Goal: Task Accomplishment & Management: Manage account settings

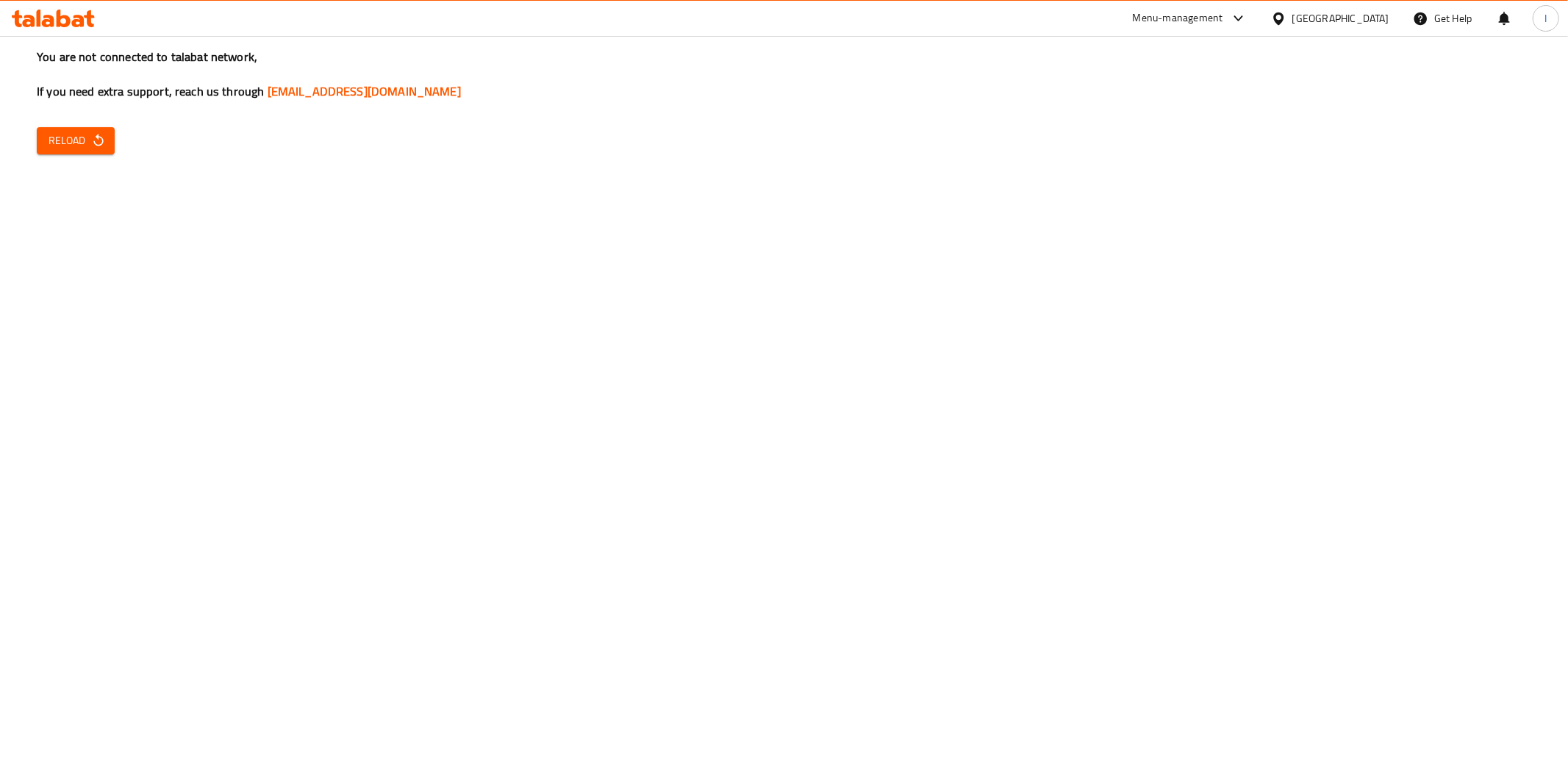
click at [41, 26] on div at bounding box center [53, 18] width 107 height 29
click at [42, 24] on icon at bounding box center [48, 21] width 12 height 12
click at [97, 147] on icon "button" at bounding box center [98, 140] width 15 height 15
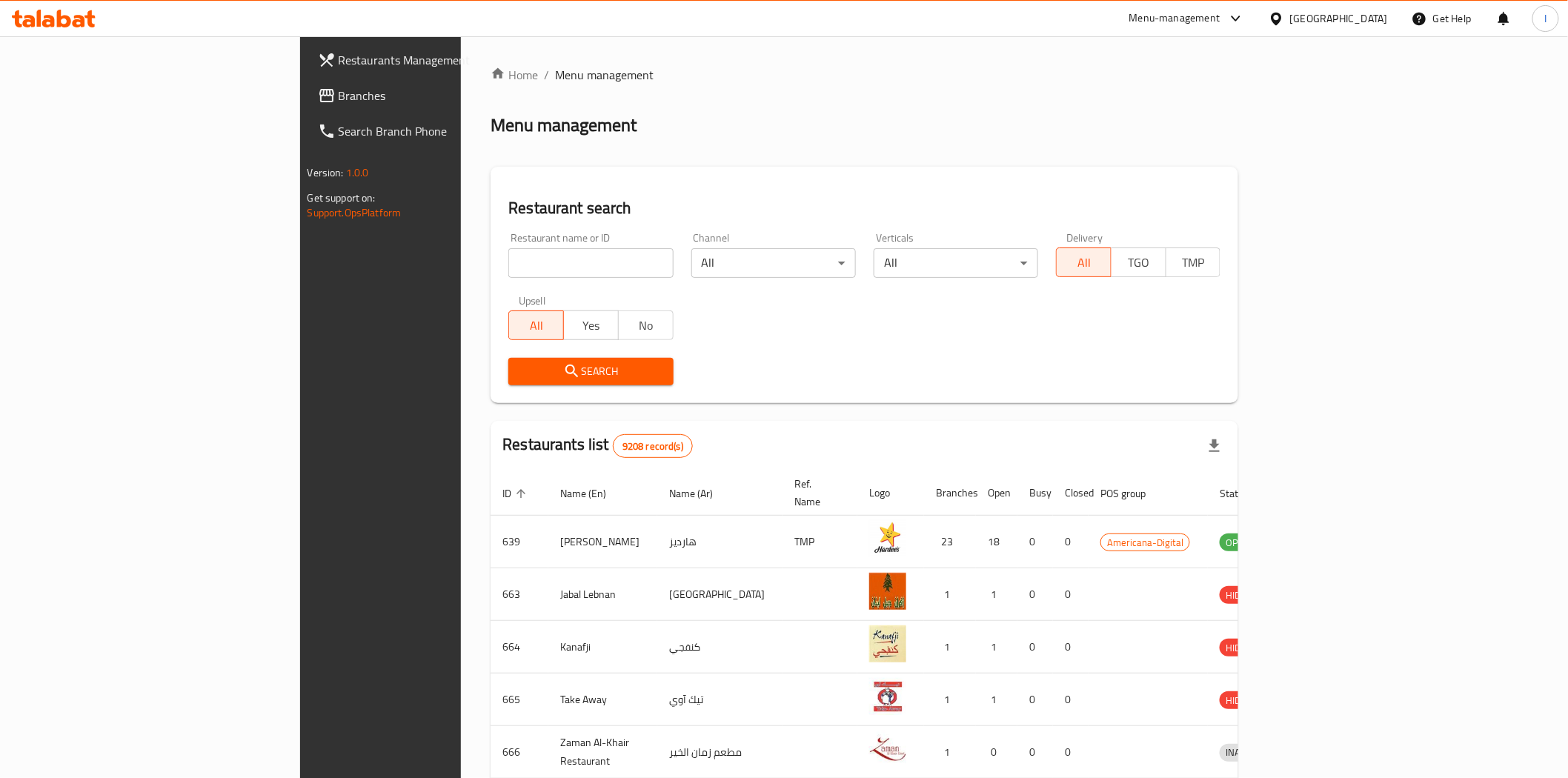
click at [508, 262] on input "search" at bounding box center [590, 263] width 164 height 30
paste input "Novo Cinemas"
type input "Novo Cinemas"
click at [521, 368] on span "Search" at bounding box center [591, 371] width 141 height 18
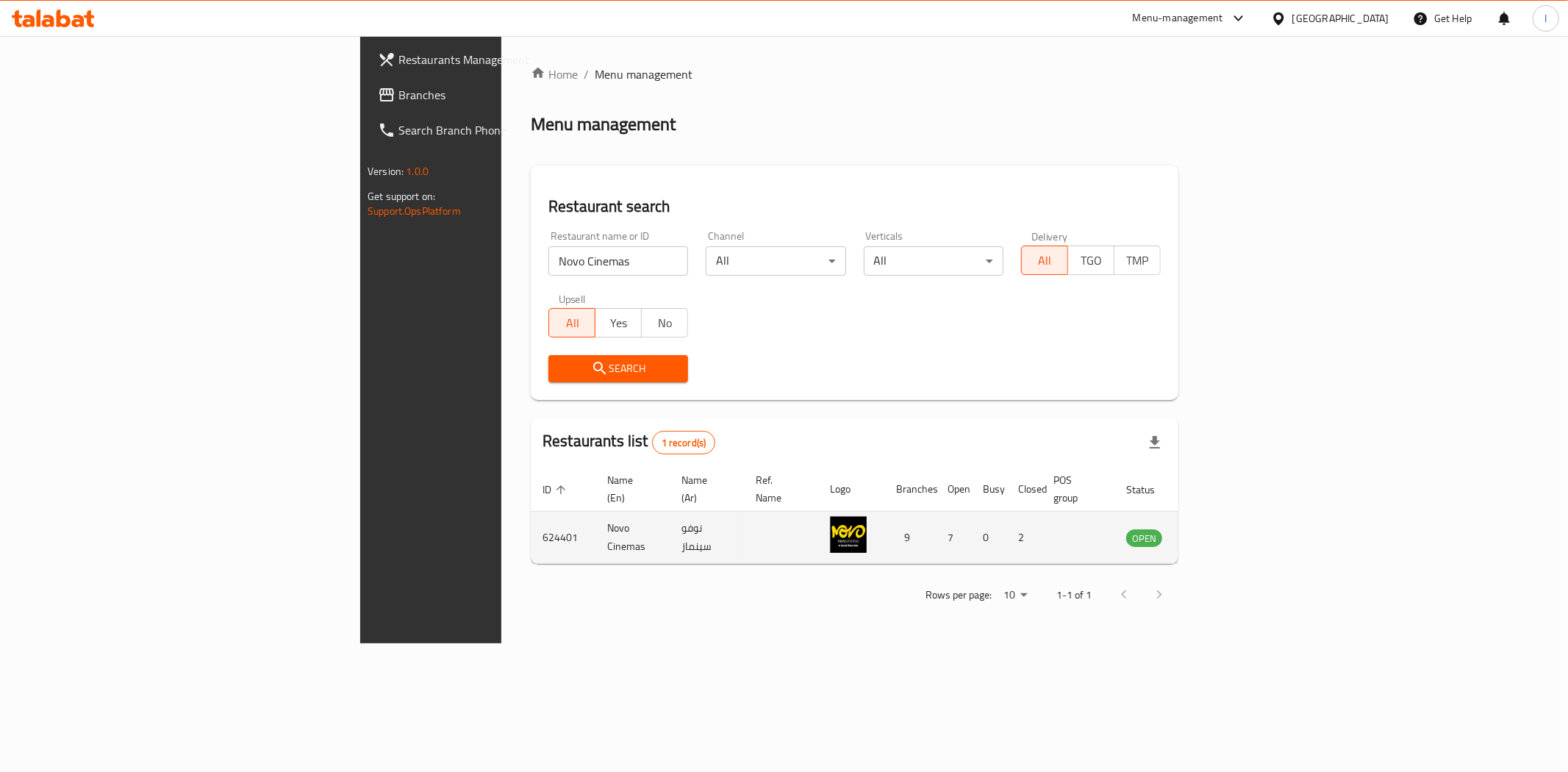
click at [1242, 533] on td "enhanced table" at bounding box center [1216, 537] width 51 height 53
click at [1221, 529] on icon "enhanced table" at bounding box center [1212, 537] width 17 height 17
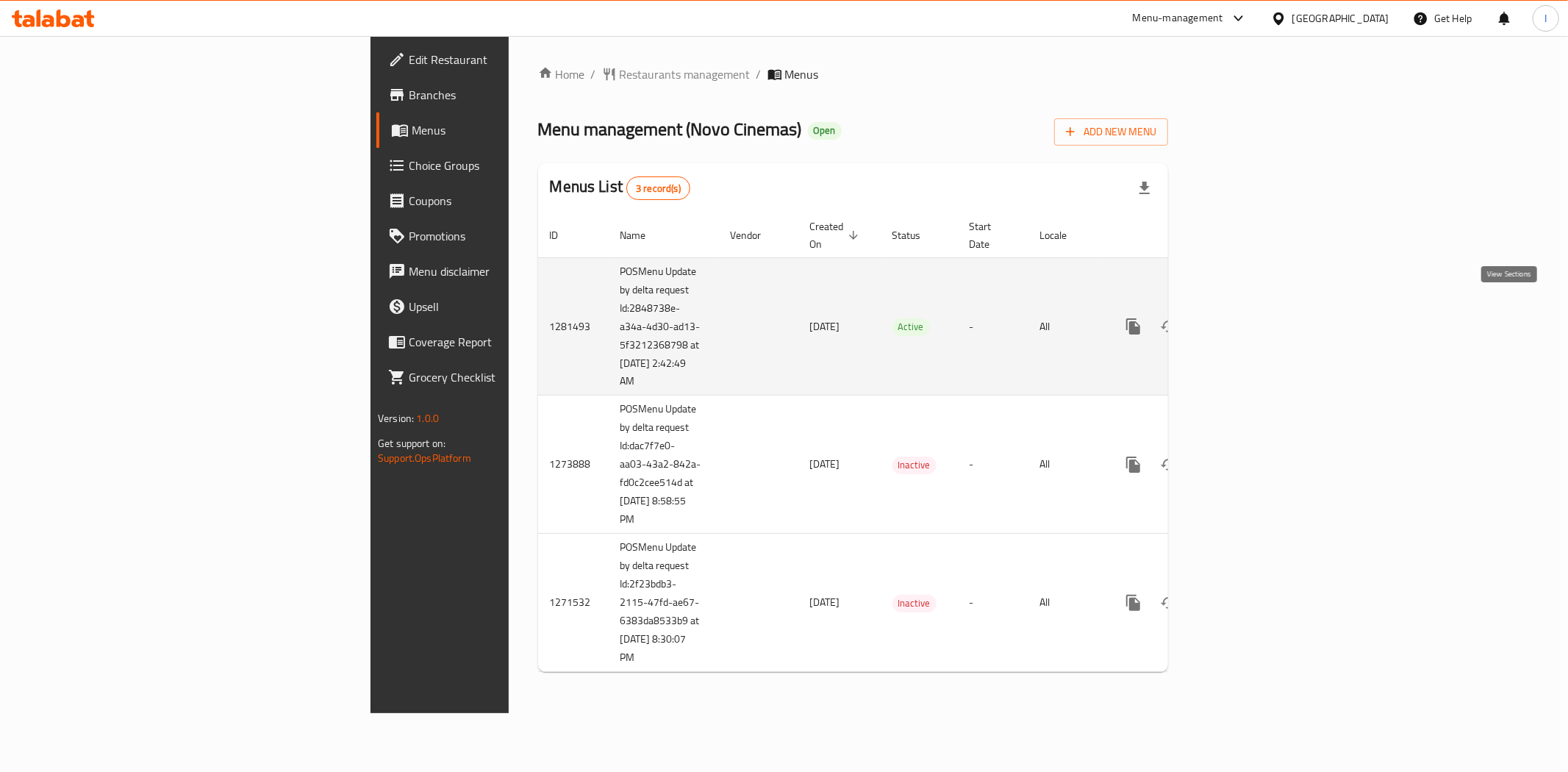
click at [1246, 320] on icon "enhanced table" at bounding box center [1239, 326] width 13 height 13
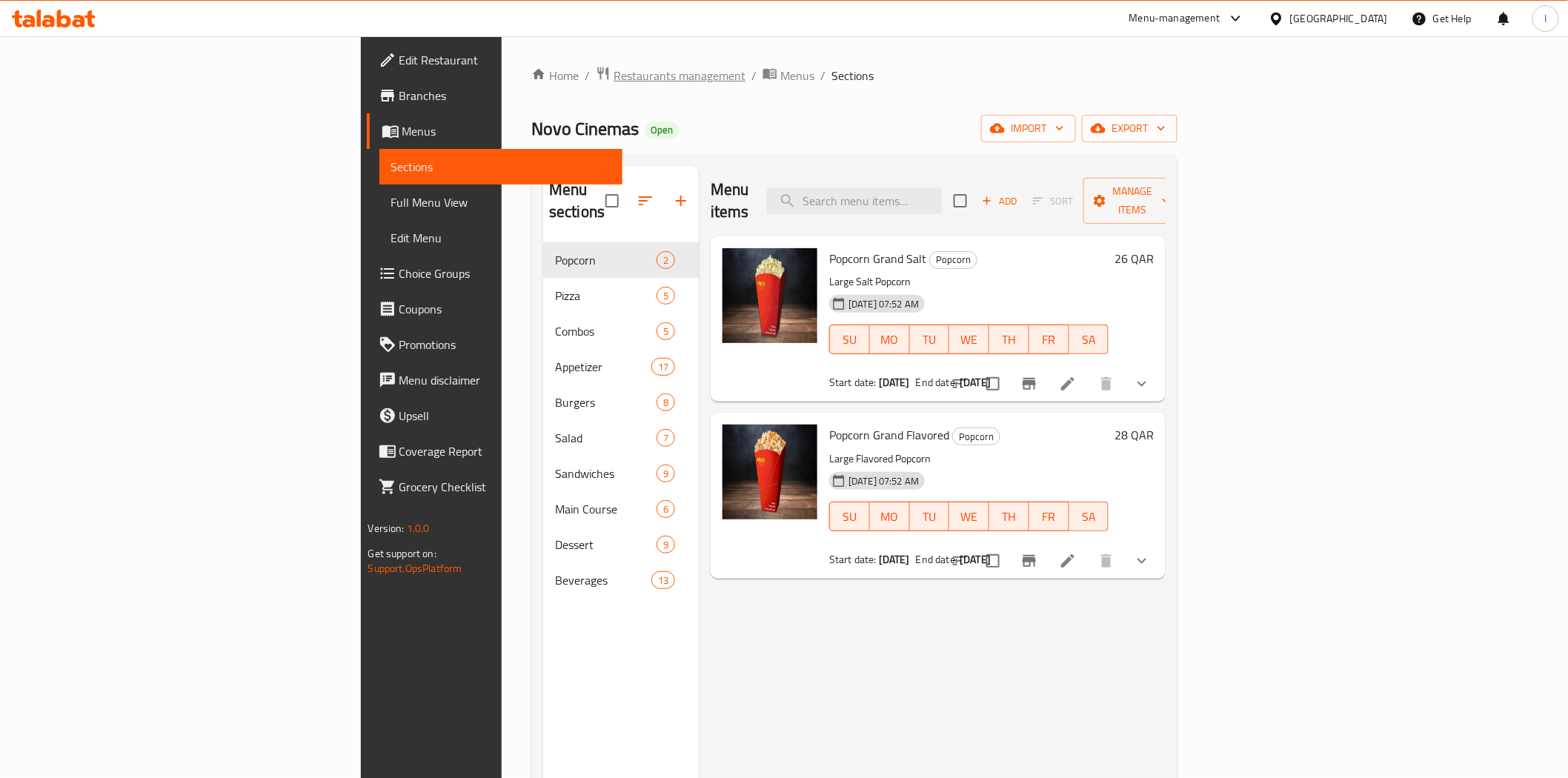
click at [614, 73] on span "Restaurants management" at bounding box center [680, 76] width 132 height 17
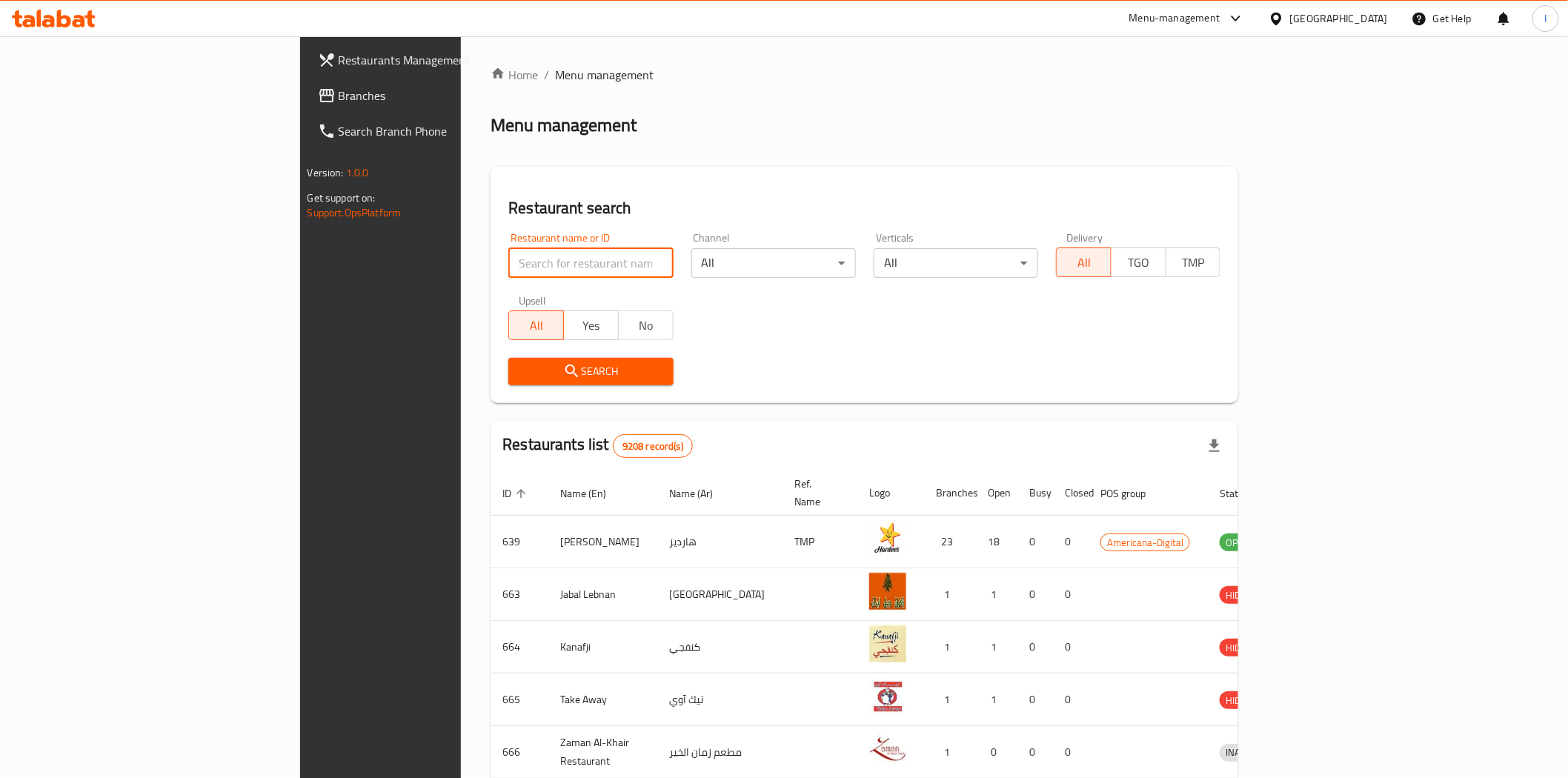
click at [508, 269] on input "search" at bounding box center [590, 263] width 164 height 30
paste input "Ric's Kountry Kitchen"
type input "Ric's Kountry Kitchen"
click at [521, 368] on span "Search" at bounding box center [591, 371] width 141 height 18
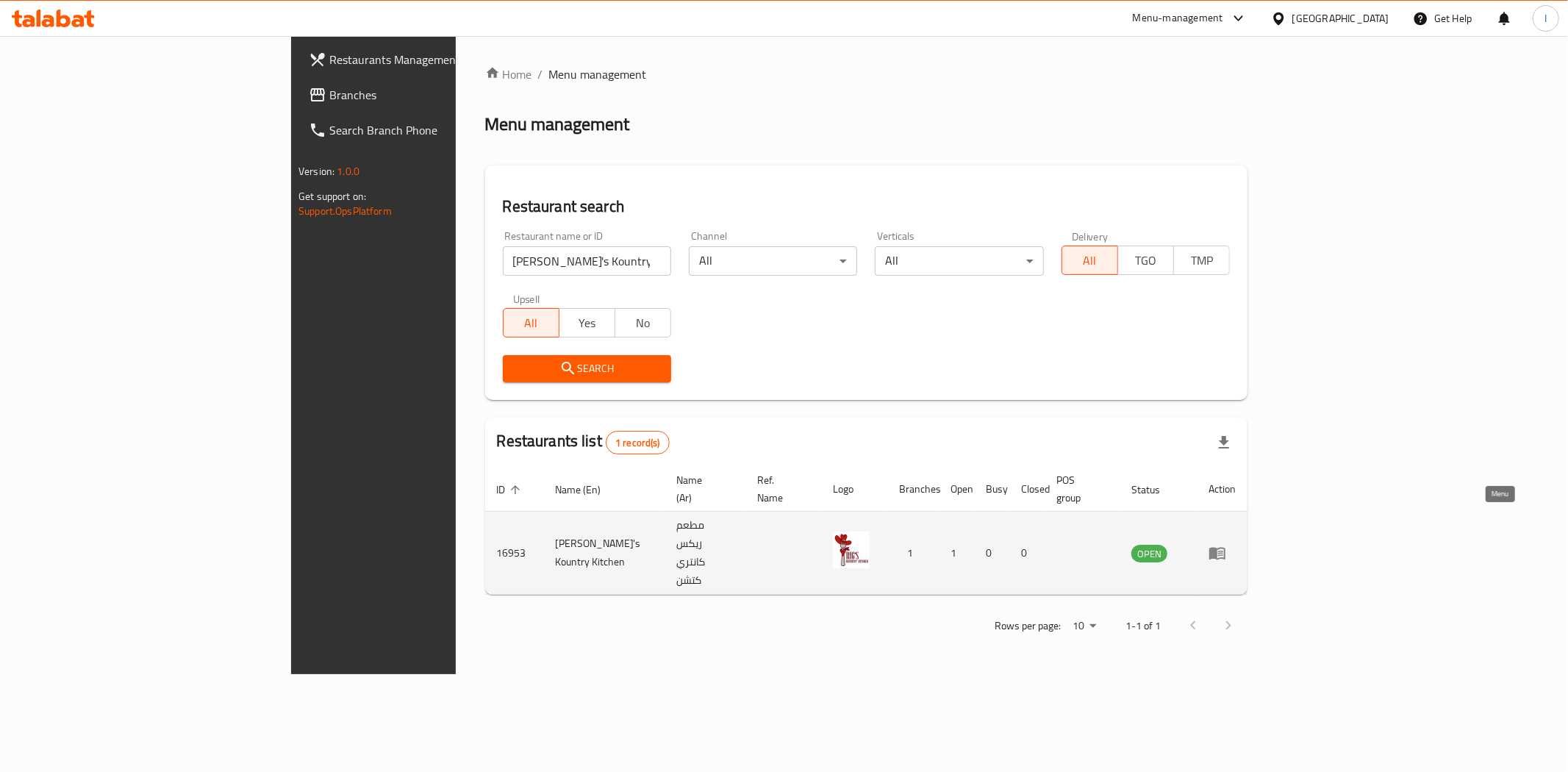
click at [1225, 548] on icon "enhanced table" at bounding box center [1217, 554] width 16 height 12
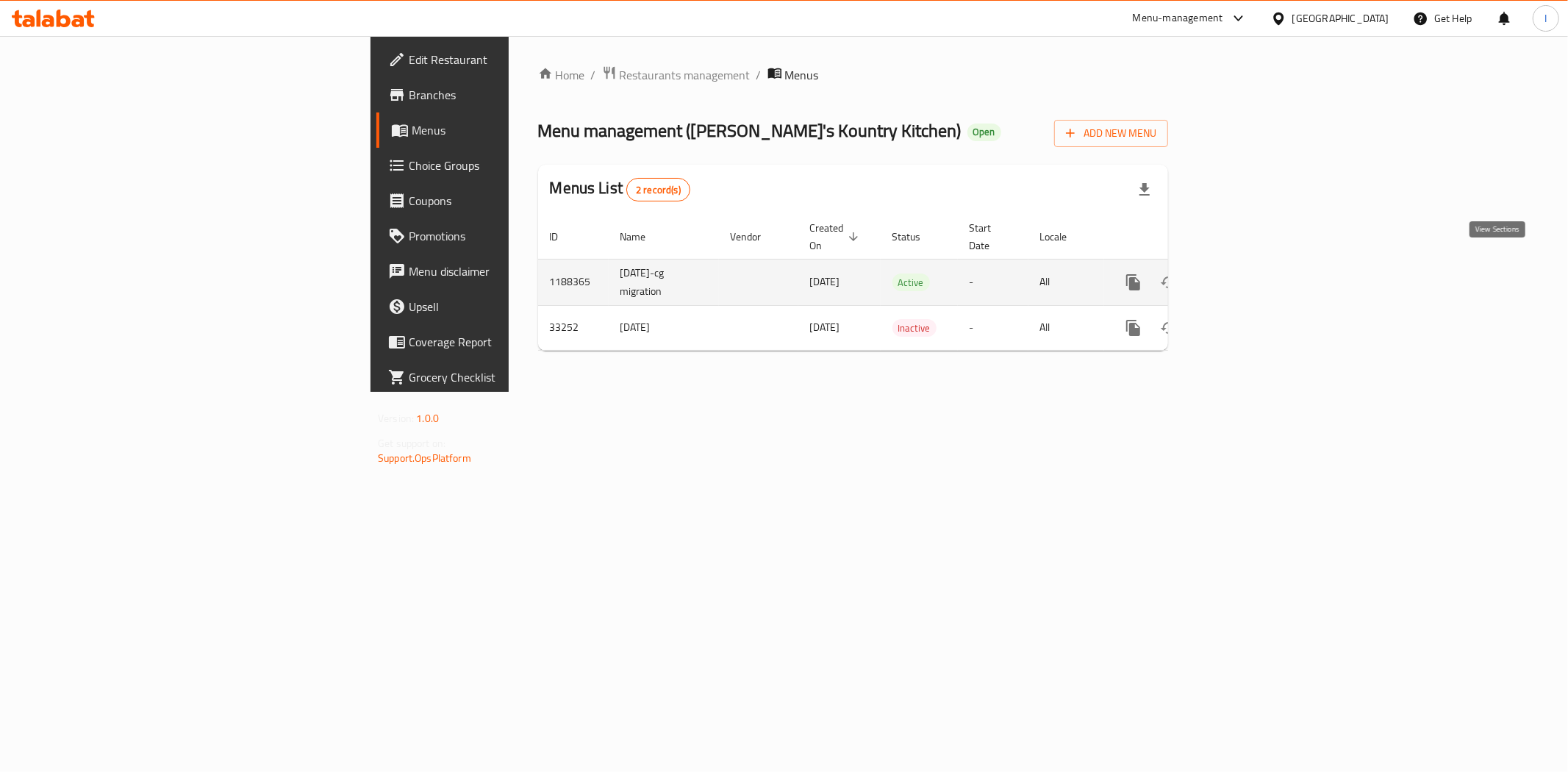
click at [1248, 273] on icon "enhanced table" at bounding box center [1239, 282] width 17 height 17
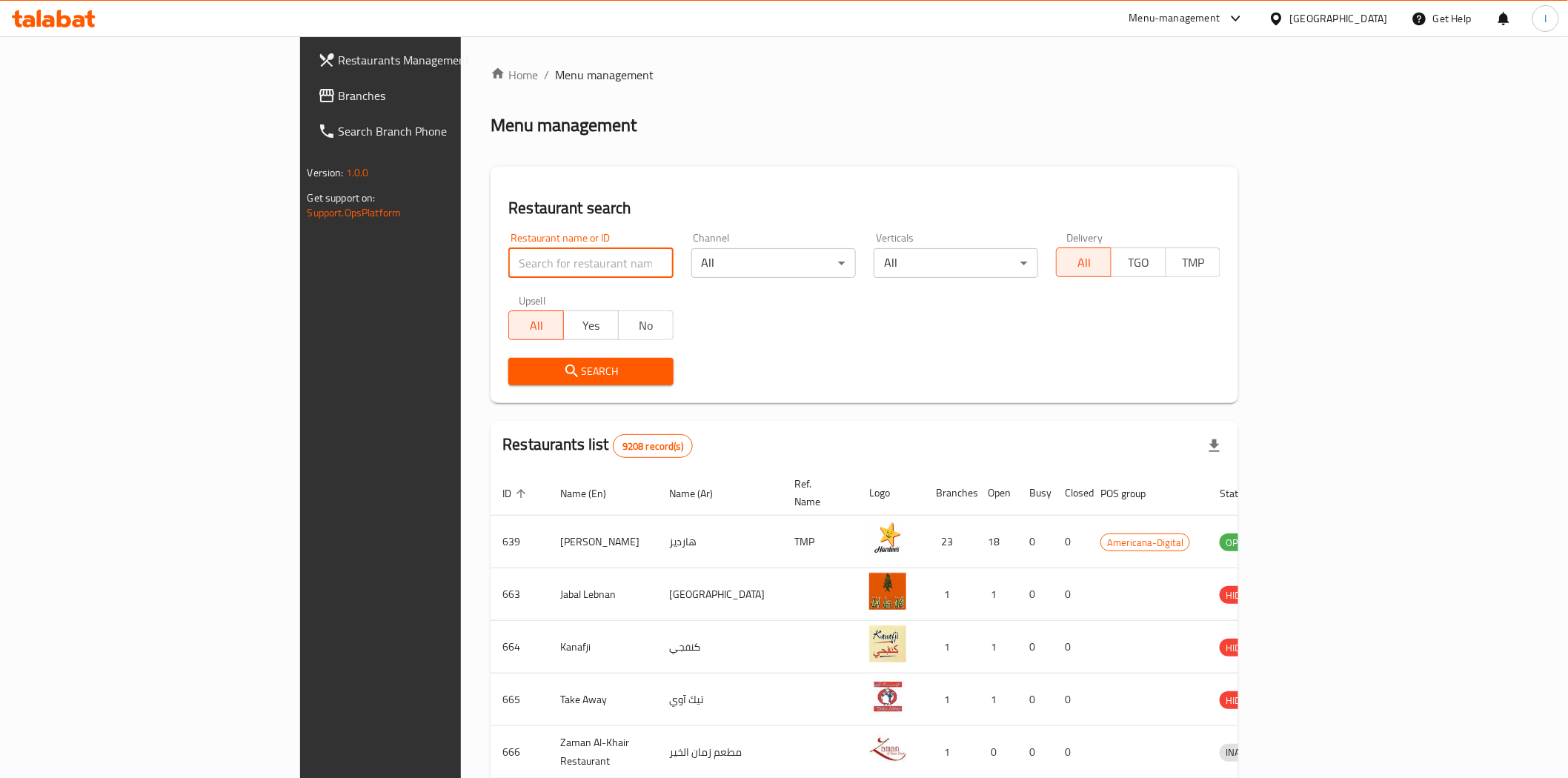
click at [508, 249] on input "search" at bounding box center [590, 263] width 164 height 30
type input "shay &"
click at [522, 372] on span "Search" at bounding box center [591, 371] width 141 height 18
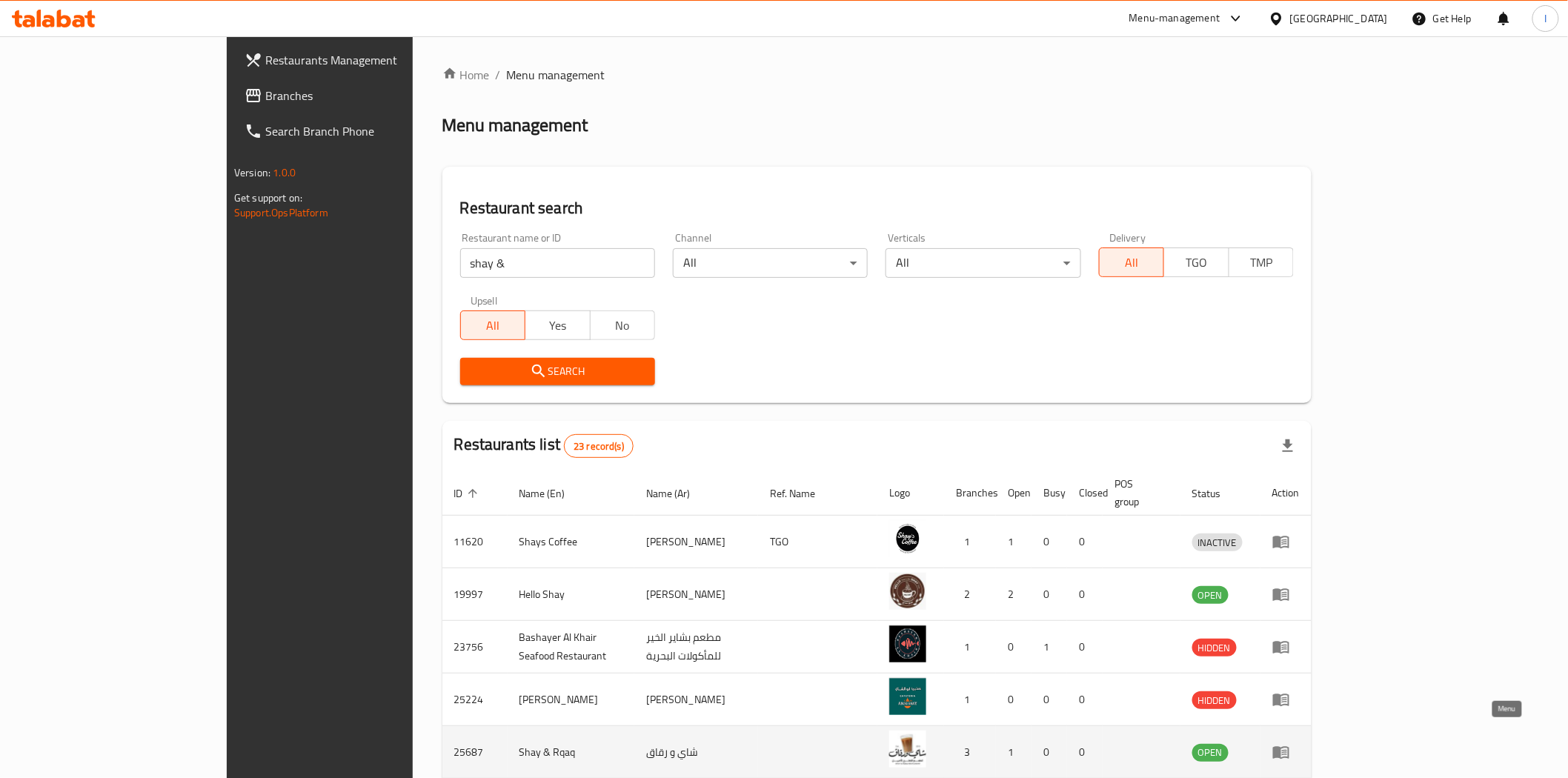
click at [1290, 747] on icon "enhanced table" at bounding box center [1281, 753] width 17 height 12
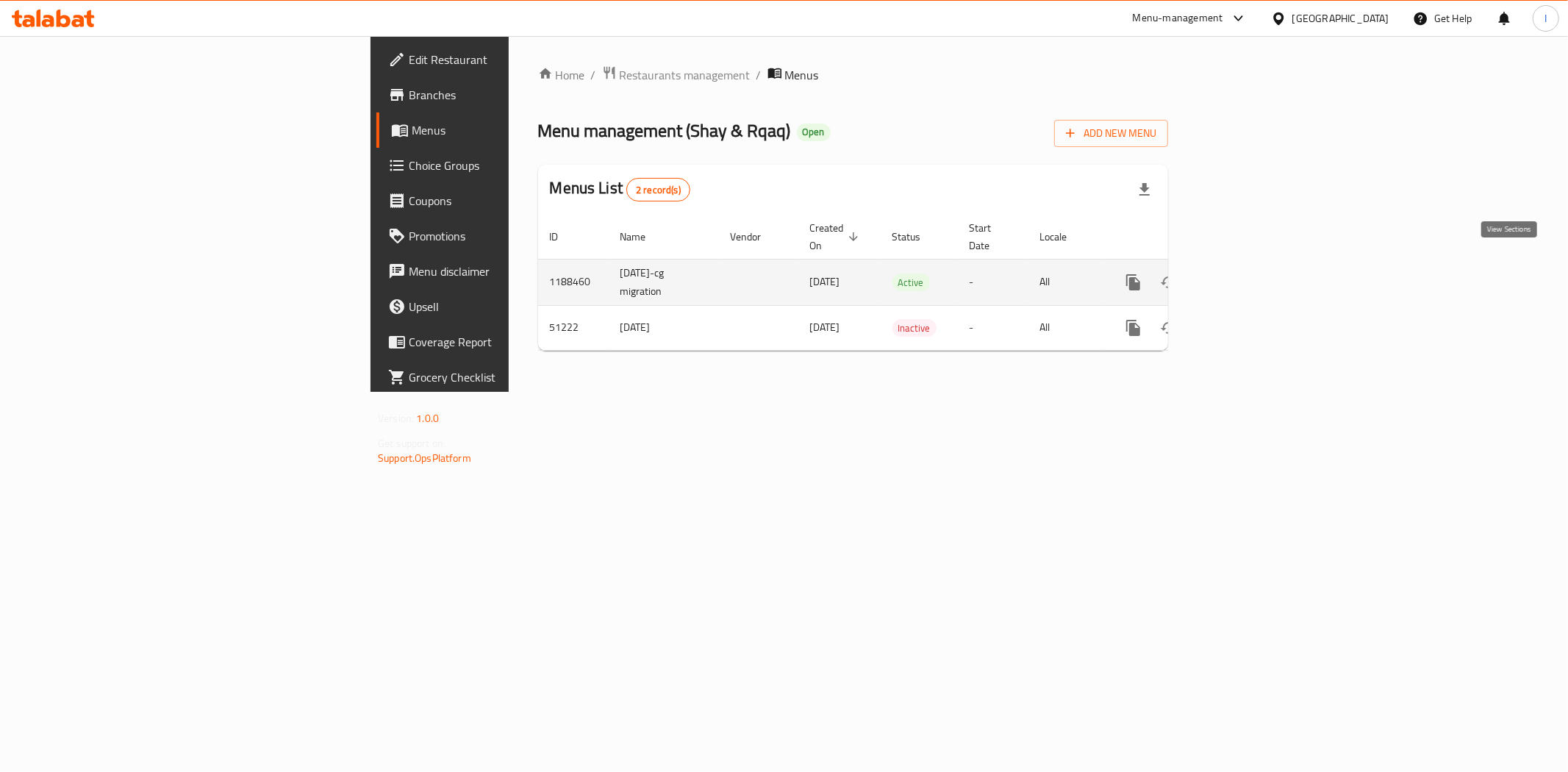
click at [1248, 273] on icon "enhanced table" at bounding box center [1239, 282] width 17 height 17
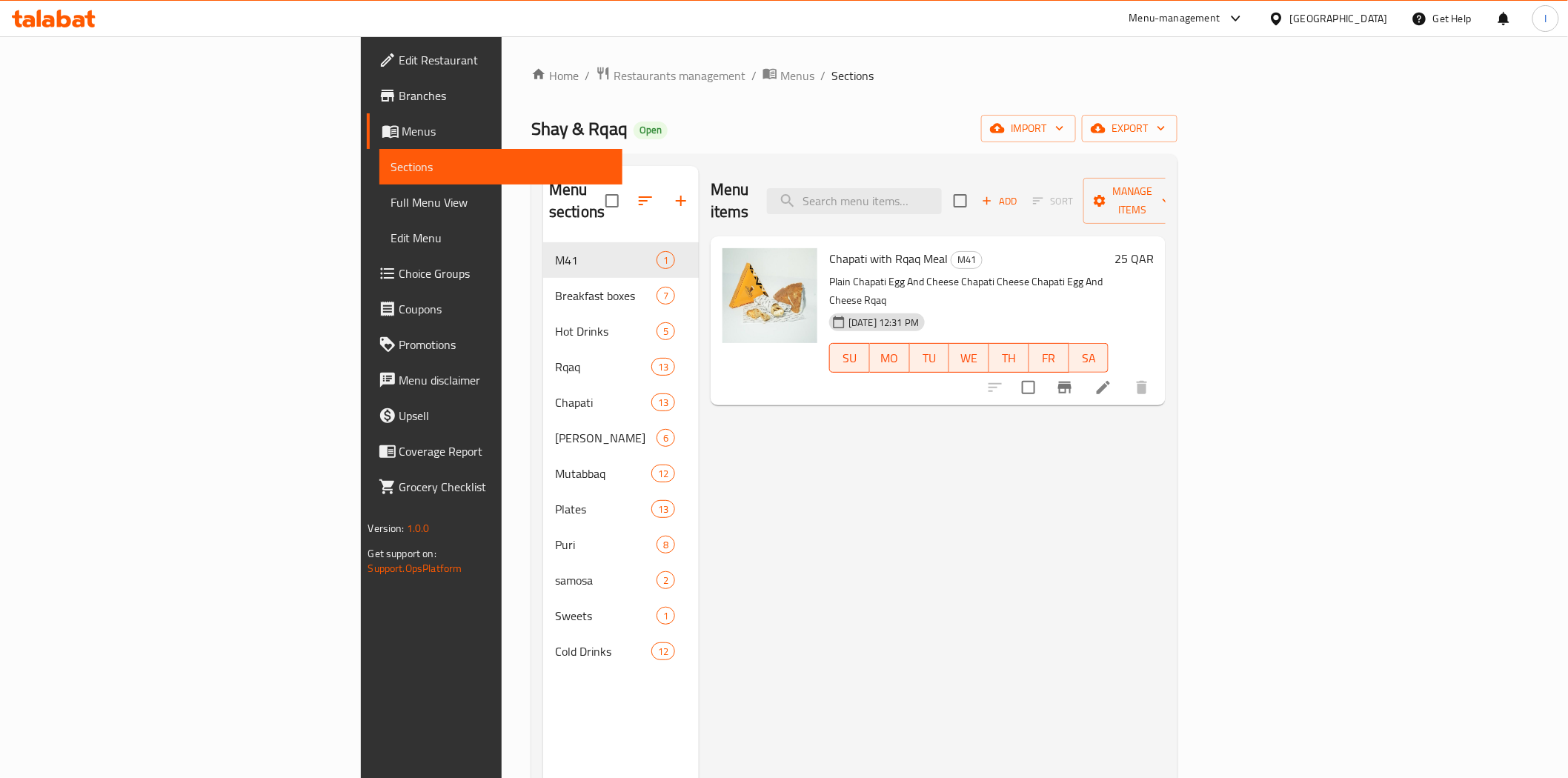
click at [531, 132] on h2 "Shay & Rqaq Open" at bounding box center [599, 129] width 136 height 23
click at [531, 131] on span "Shay & Rqaq" at bounding box center [579, 129] width 96 height 33
copy span "Shay & Rqaq"
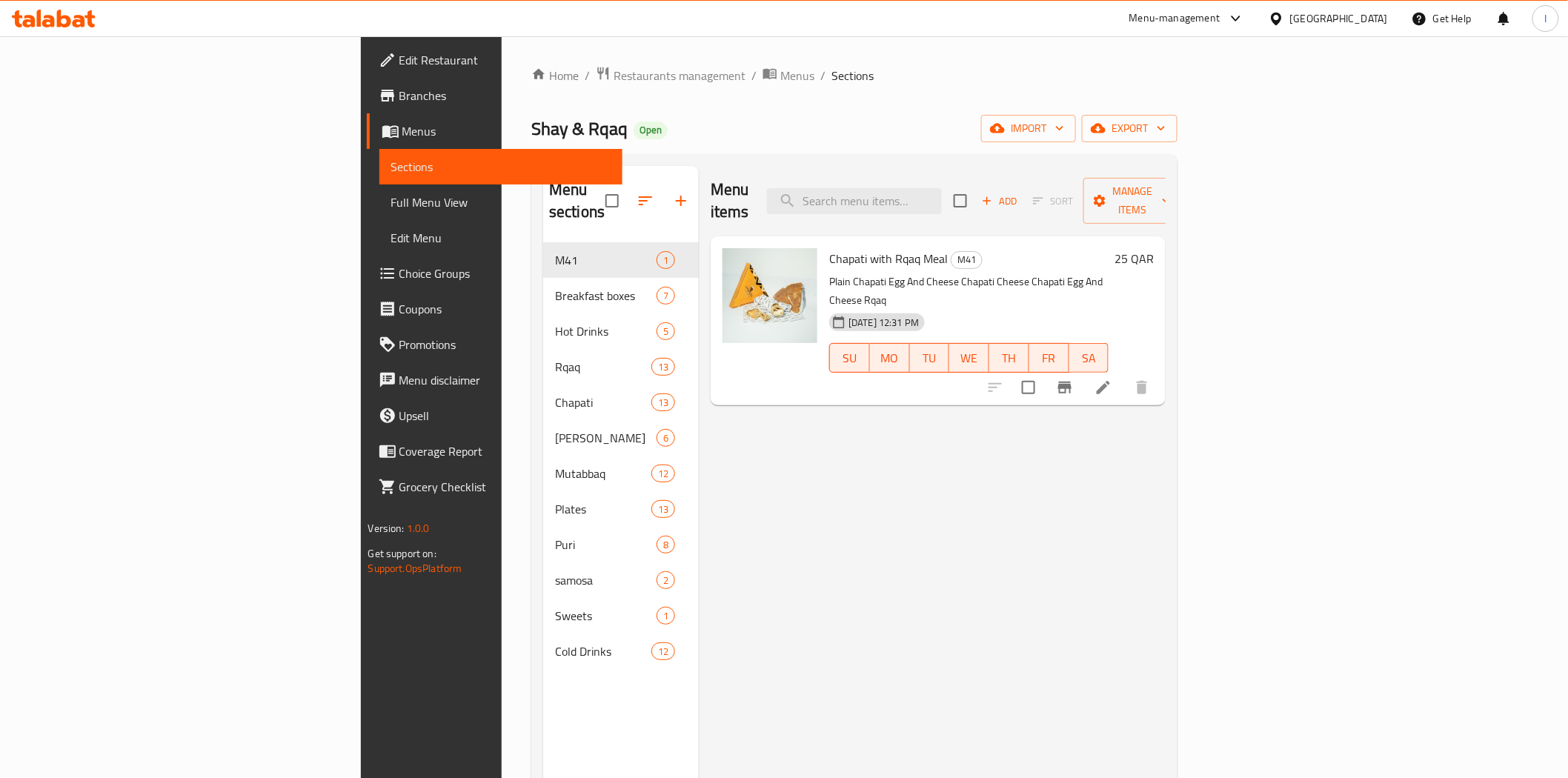
click at [829, 248] on span "Chapati with Rqaq Meal" at bounding box center [888, 259] width 118 height 23
copy h6 "Chapati with Rqaq Meal"
click at [942, 189] on input "search" at bounding box center [854, 202] width 175 height 26
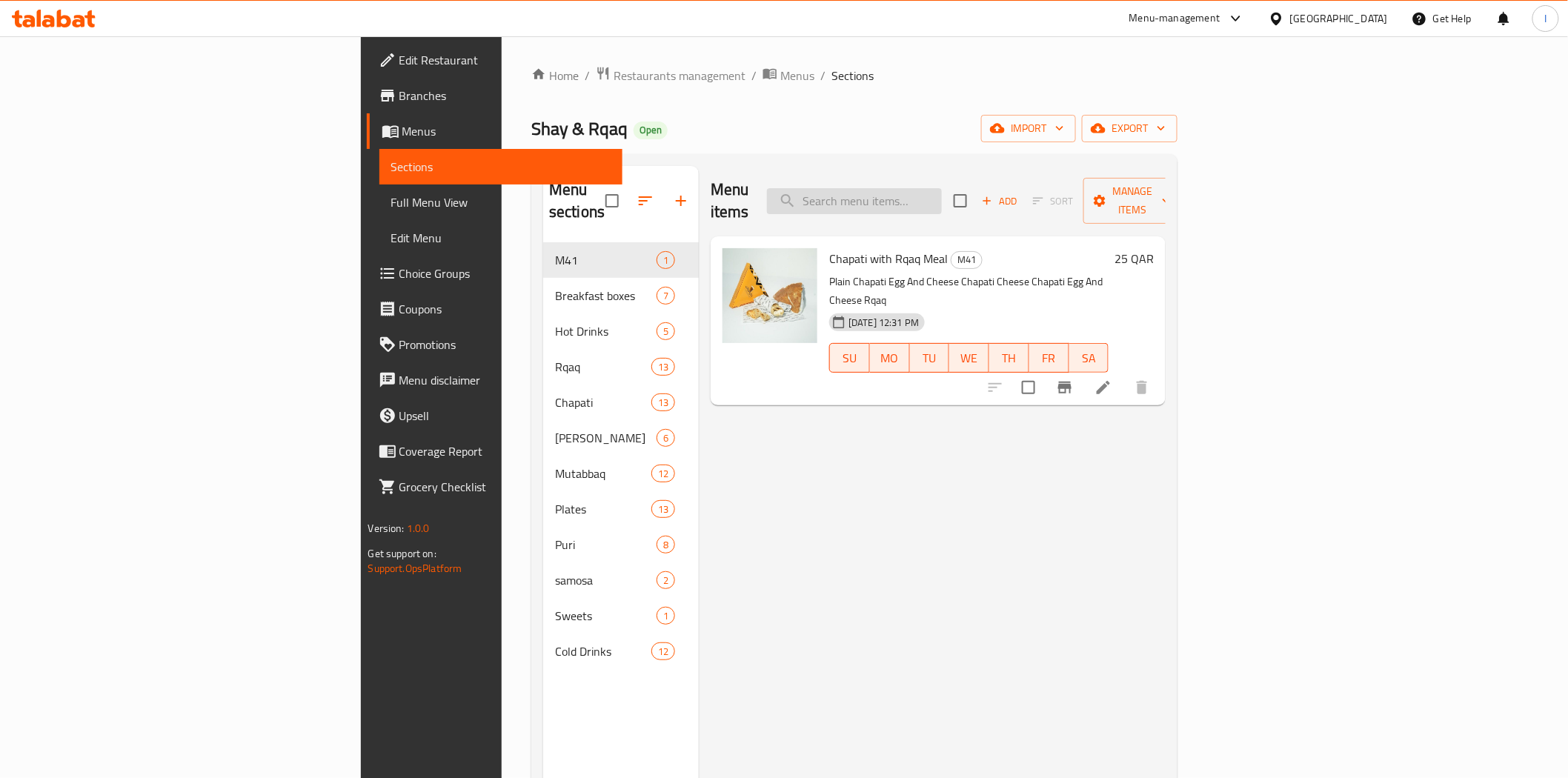
paste input "Chapati with Rqaq Meal"
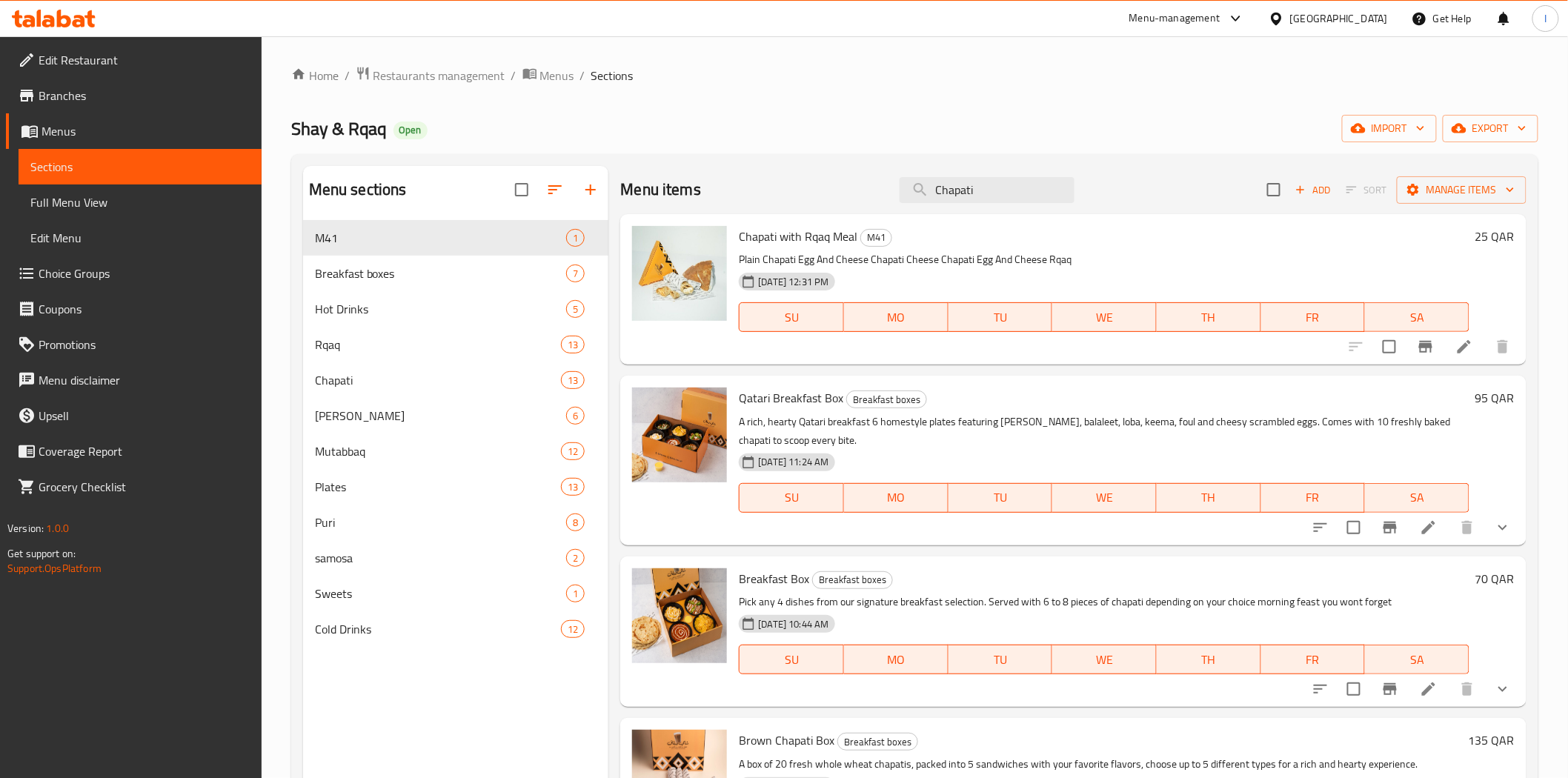
type input "Chapati"
click at [971, 107] on div "Home / Restaurants management / Menus / Sections Shay & Rqaq Open import export…" at bounding box center [914, 511] width 1247 height 890
click at [968, 197] on input "Chapati" at bounding box center [987, 190] width 175 height 26
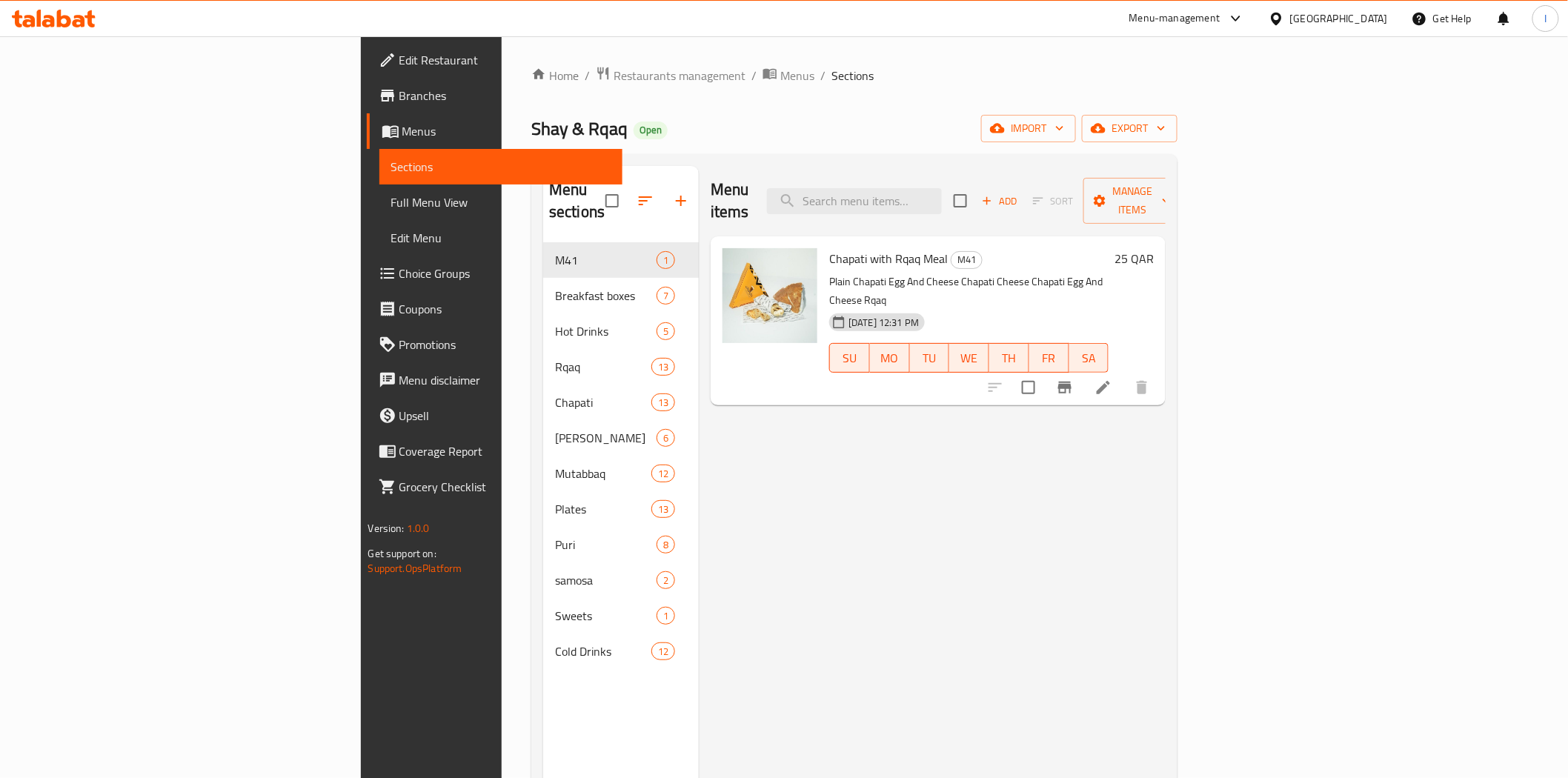
click at [872, 111] on div "Home / Restaurants management / Menus / Sections Shay & Rqaq Open import export…" at bounding box center [854, 511] width 647 height 890
click at [531, 127] on span "Shay & Rqaq" at bounding box center [579, 129] width 96 height 33
copy span "Shay & Rqaq"
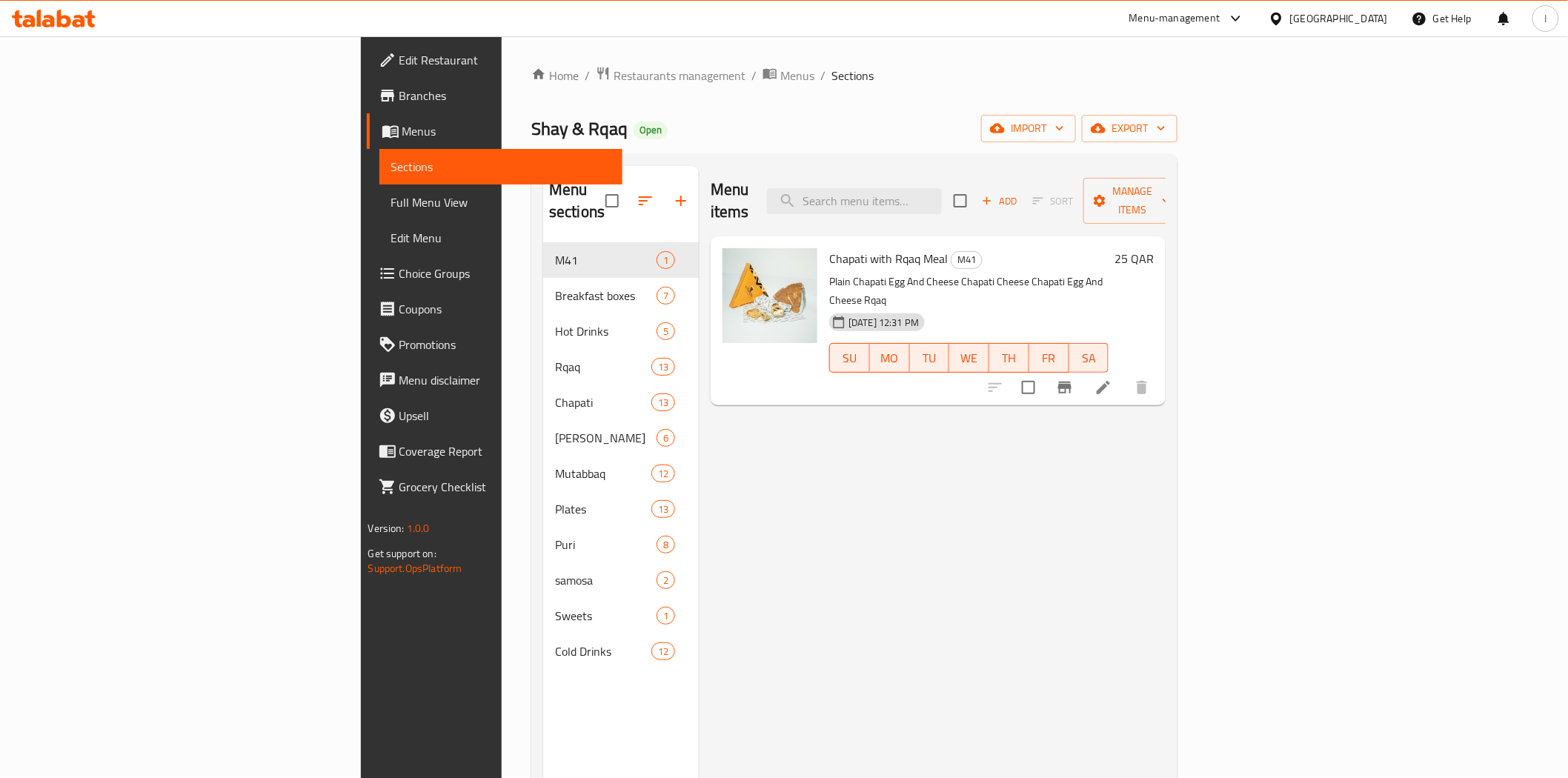
click at [907, 83] on ol "Home / Restaurants management / Menus / Sections" at bounding box center [854, 76] width 647 height 19
click at [1072, 382] on icon "Branch-specific-item" at bounding box center [1065, 388] width 13 height 12
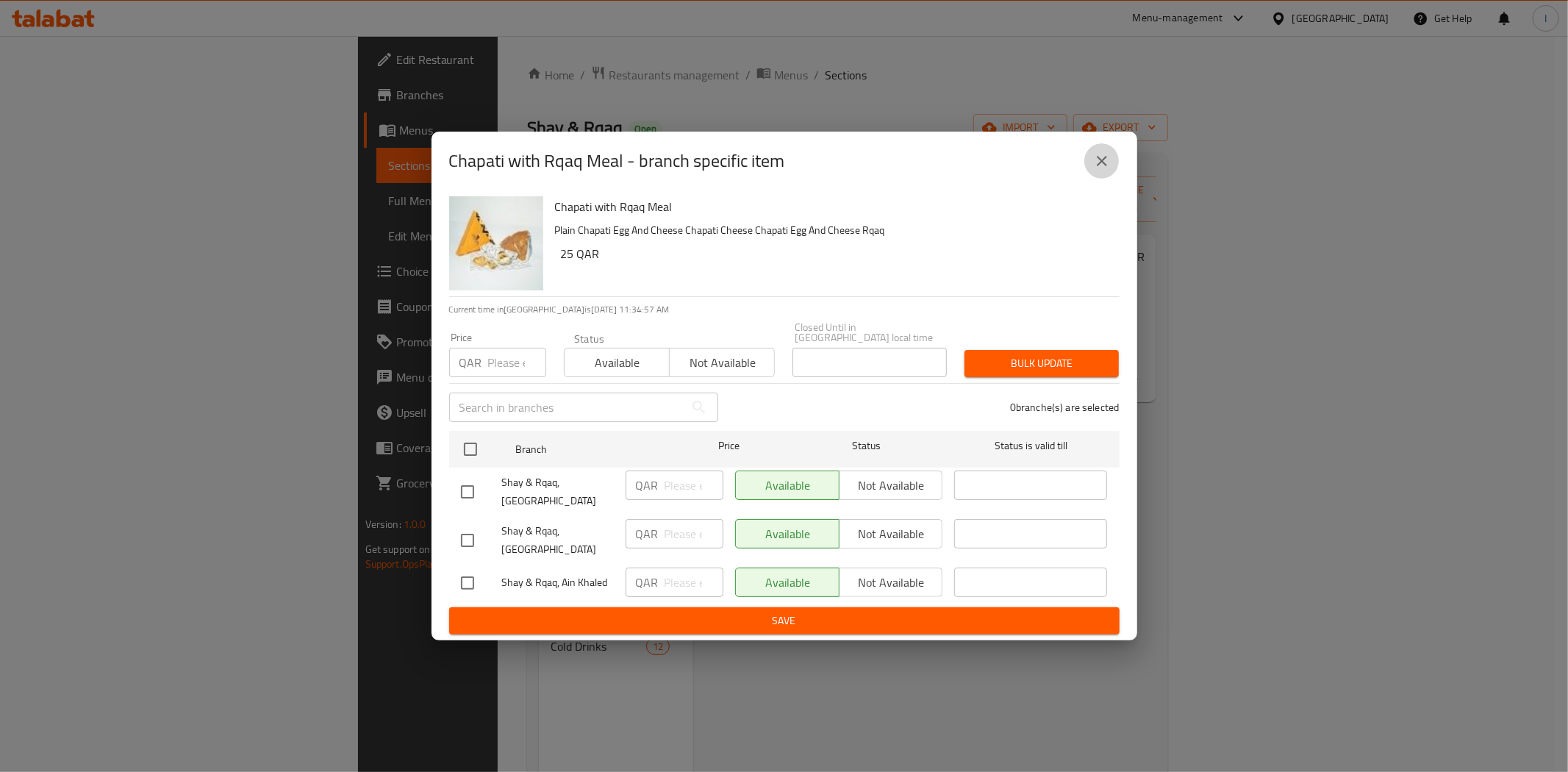
click at [1109, 170] on icon "close" at bounding box center [1102, 160] width 17 height 17
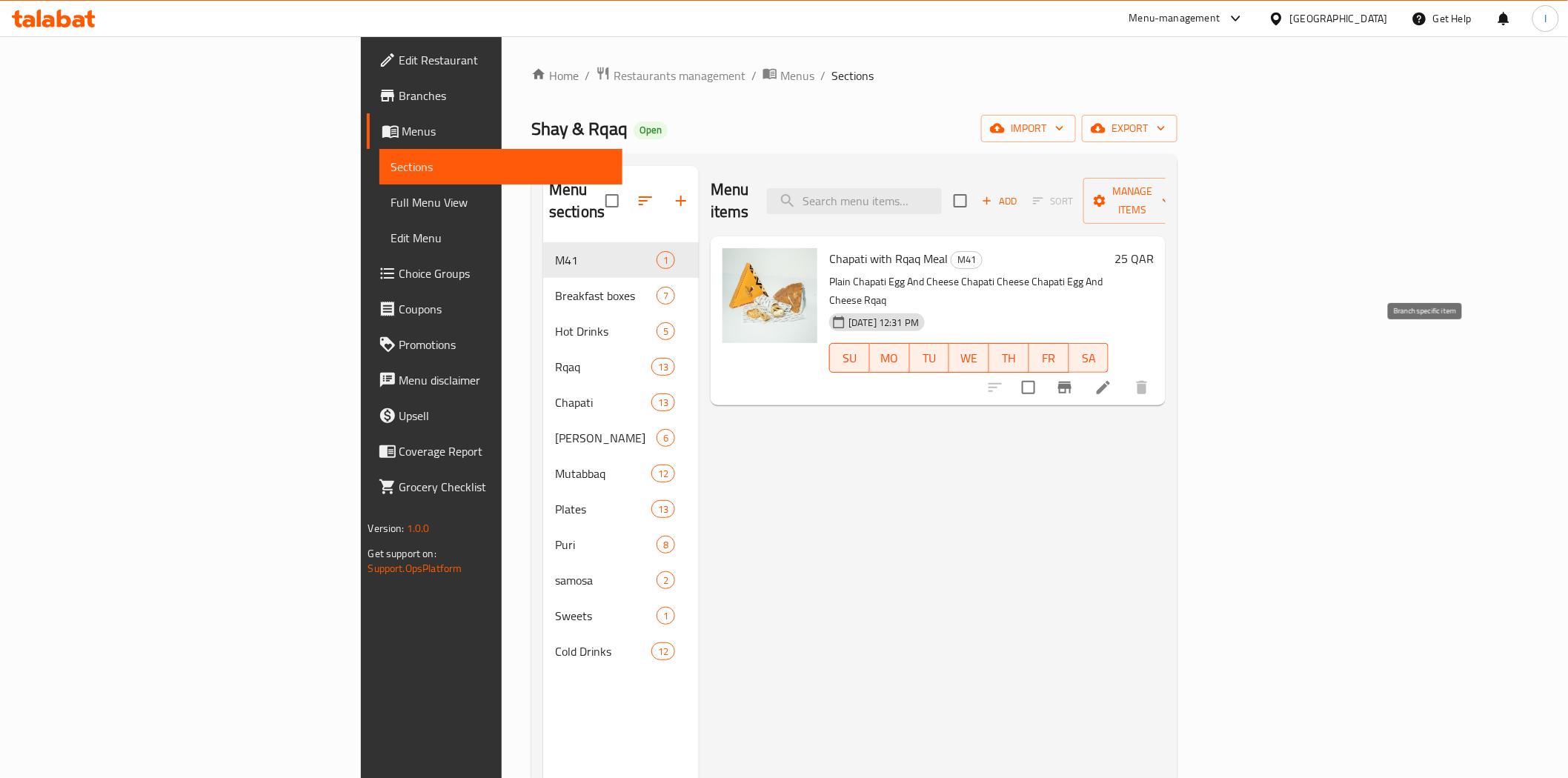
click at [1072, 382] on icon "Branch-specific-item" at bounding box center [1065, 388] width 13 height 12
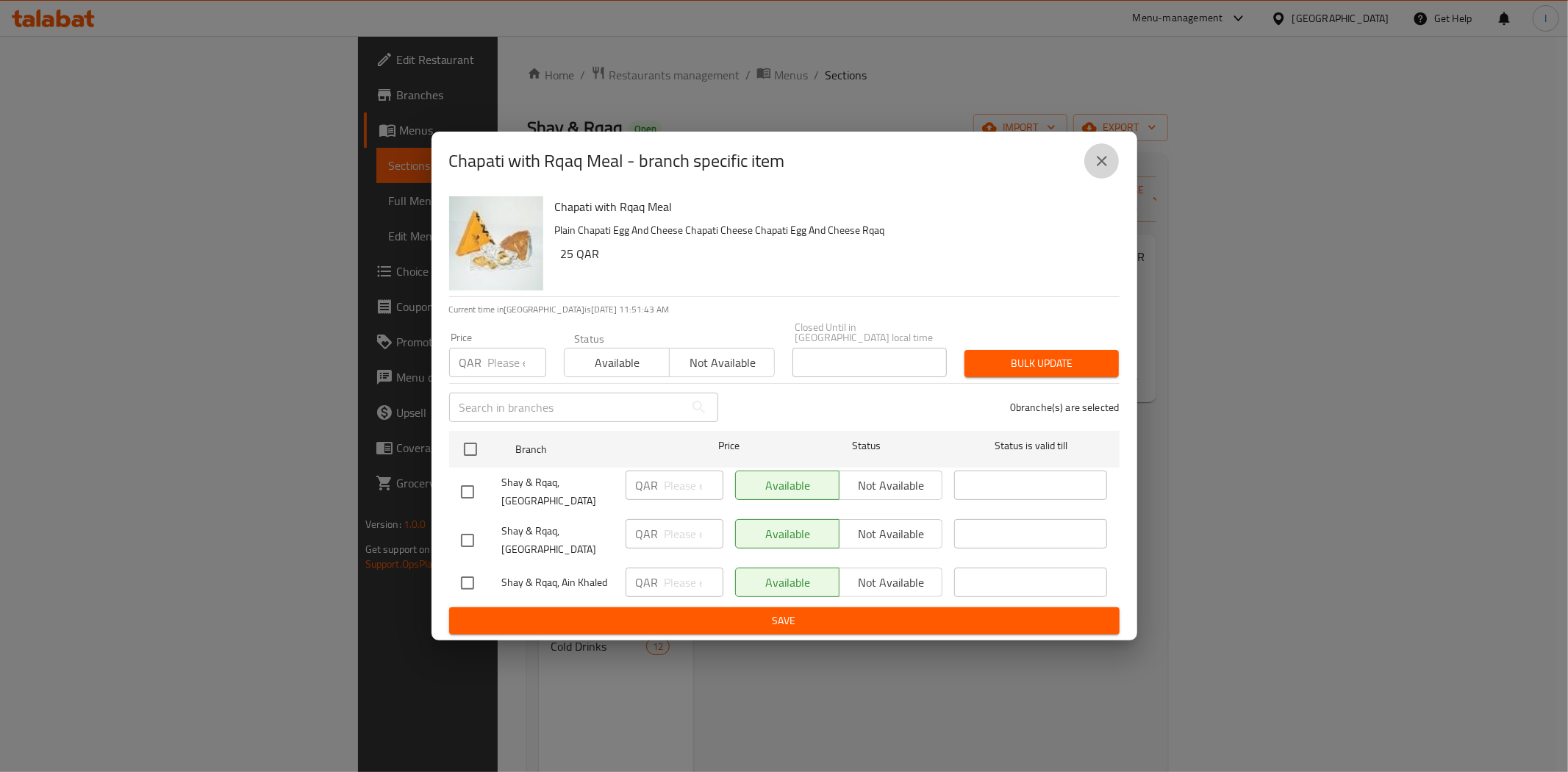
click at [1099, 166] on icon "close" at bounding box center [1102, 161] width 10 height 10
